Goal: Information Seeking & Learning: Check status

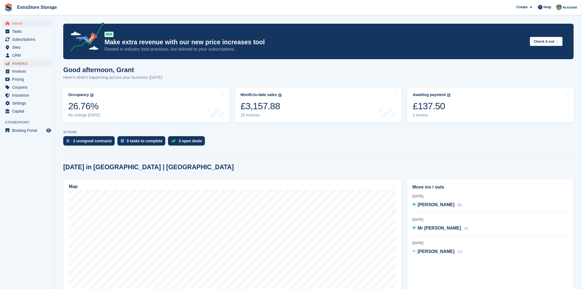
click at [23, 65] on span "Analytics" at bounding box center [28, 63] width 33 height 8
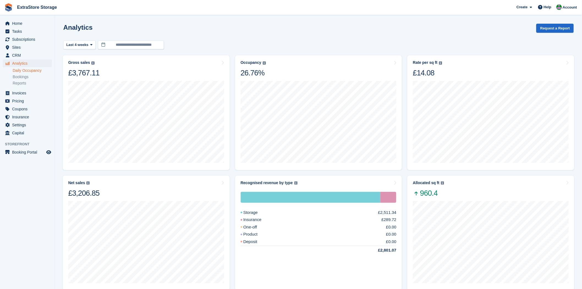
click at [31, 71] on link "Daily Occupancy" at bounding box center [32, 70] width 39 height 5
